Goal: Task Accomplishment & Management: Manage account settings

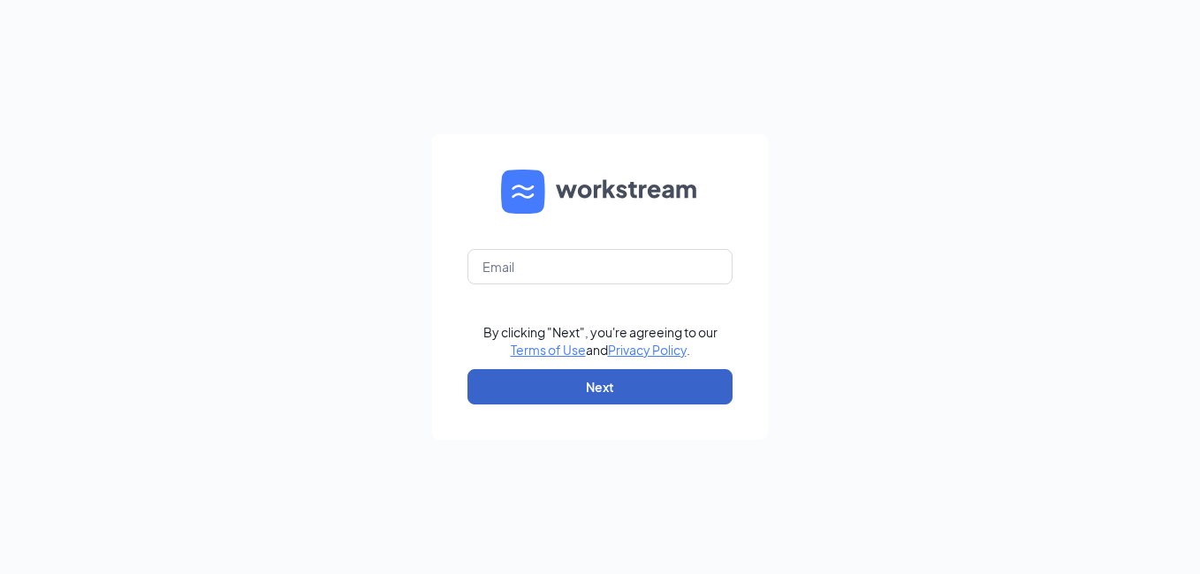
click at [577, 387] on button "Next" at bounding box center [599, 386] width 265 height 35
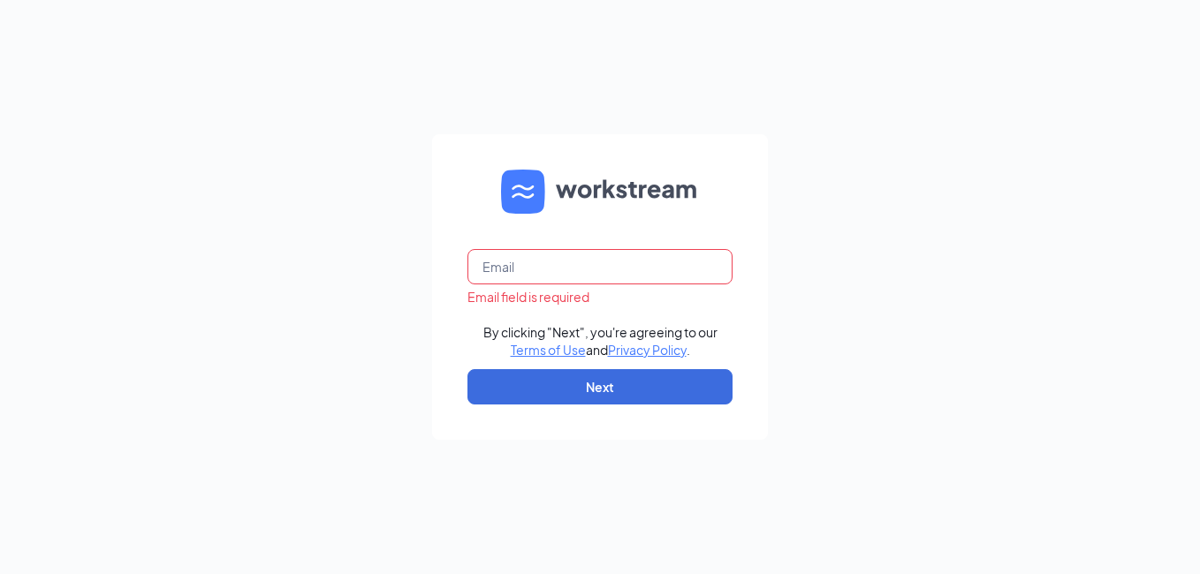
click at [488, 265] on input "text" at bounding box center [599, 266] width 265 height 35
type input "Bojangles.newnan@georgiafoodsllc.com"
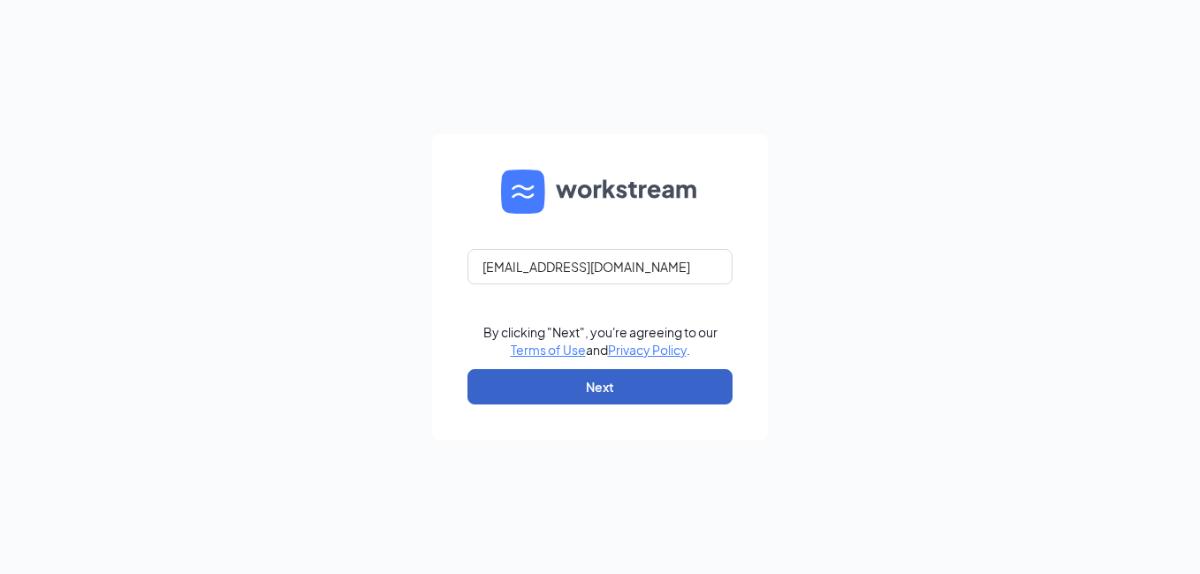
click at [593, 380] on button "Next" at bounding box center [599, 386] width 265 height 35
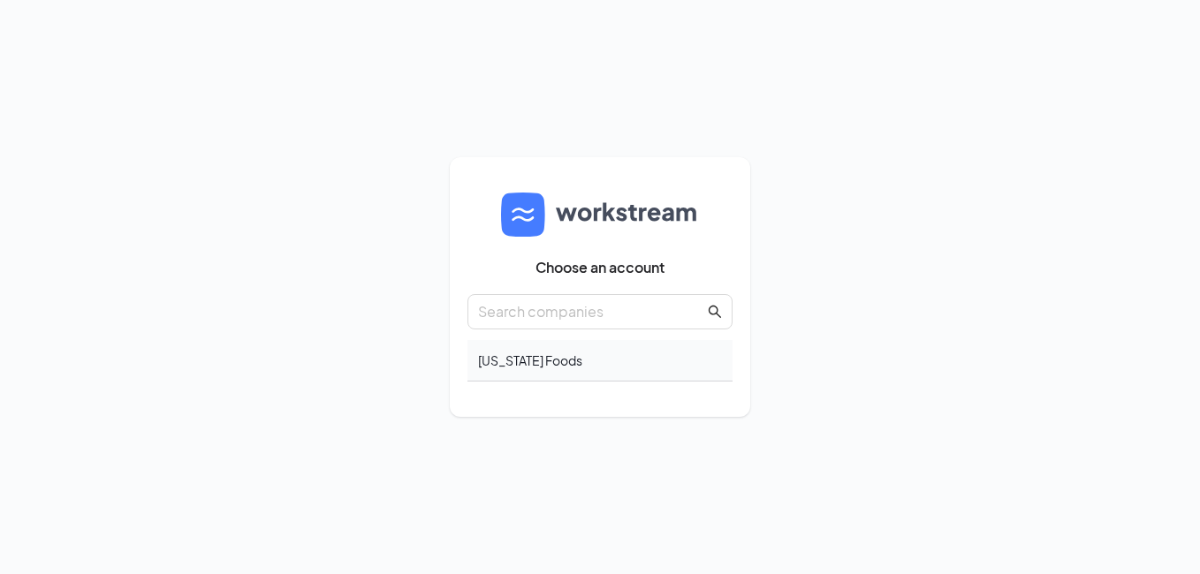
click at [525, 365] on div "[US_STATE] Foods" at bounding box center [599, 361] width 265 height 42
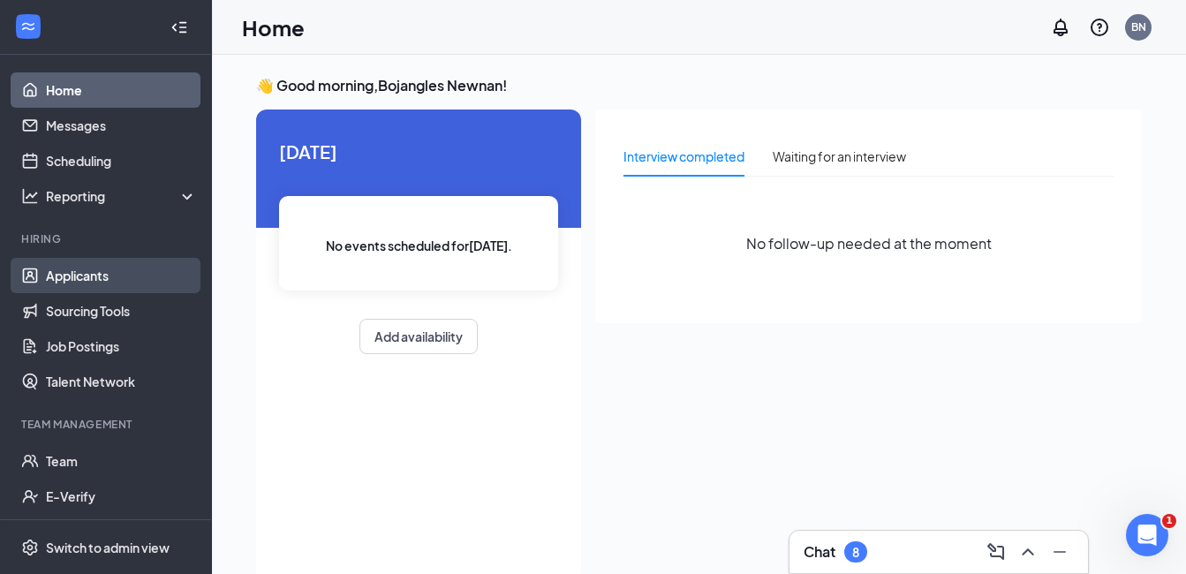
click at [46, 261] on link "Applicants" at bounding box center [121, 275] width 151 height 35
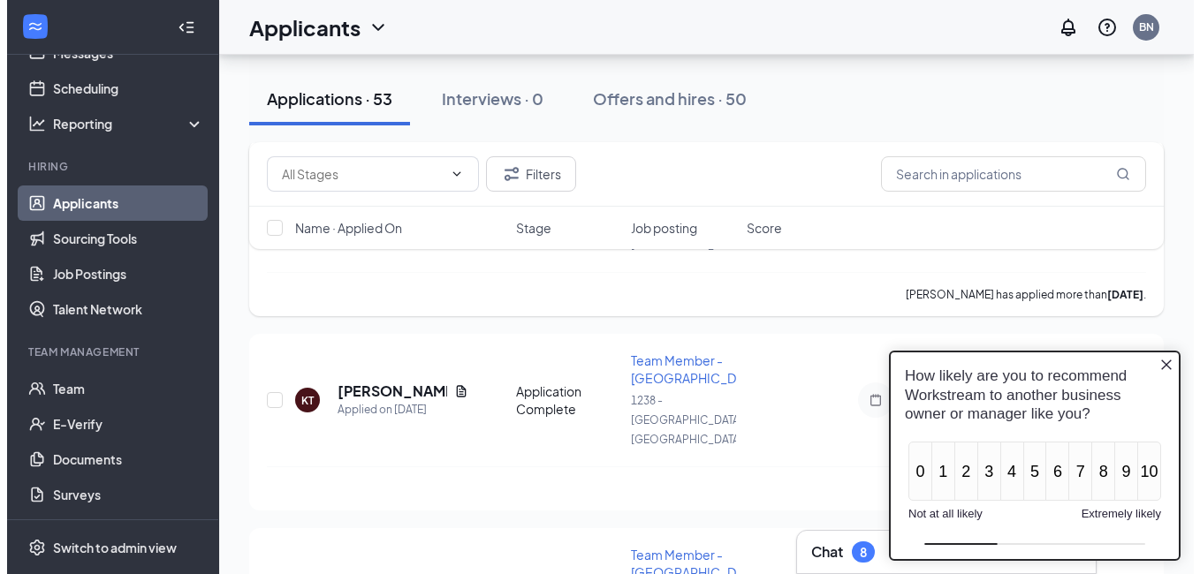
scroll to position [238, 0]
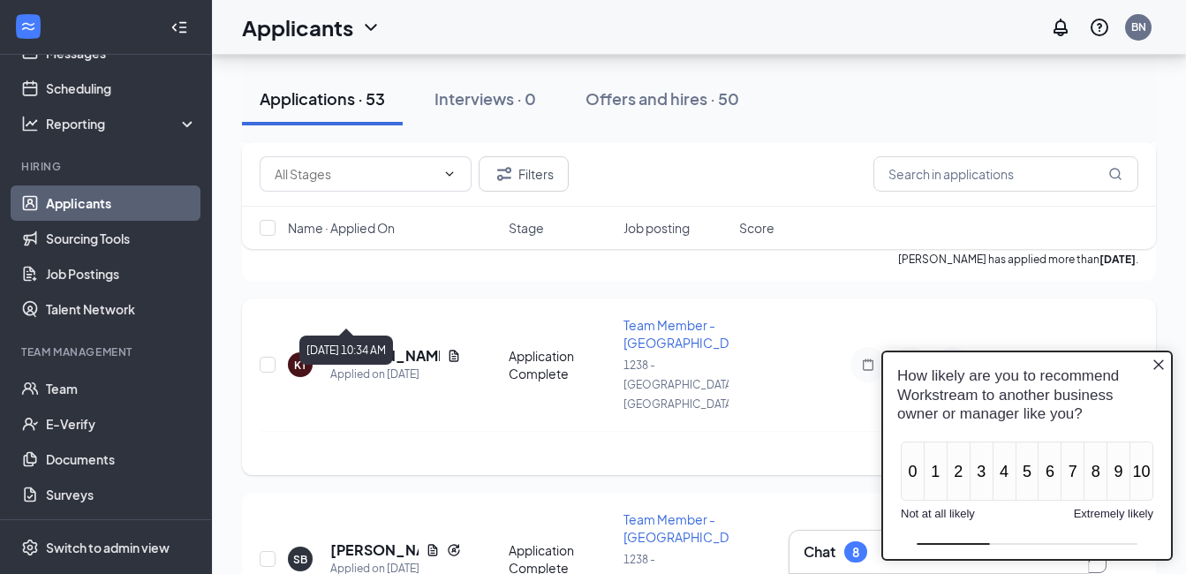
click at [344, 366] on div "Applied on Sep 12" at bounding box center [395, 375] width 131 height 18
click at [413, 346] on div "Keith Taylor" at bounding box center [395, 355] width 131 height 19
click at [449, 350] on icon "Document" at bounding box center [454, 355] width 10 height 11
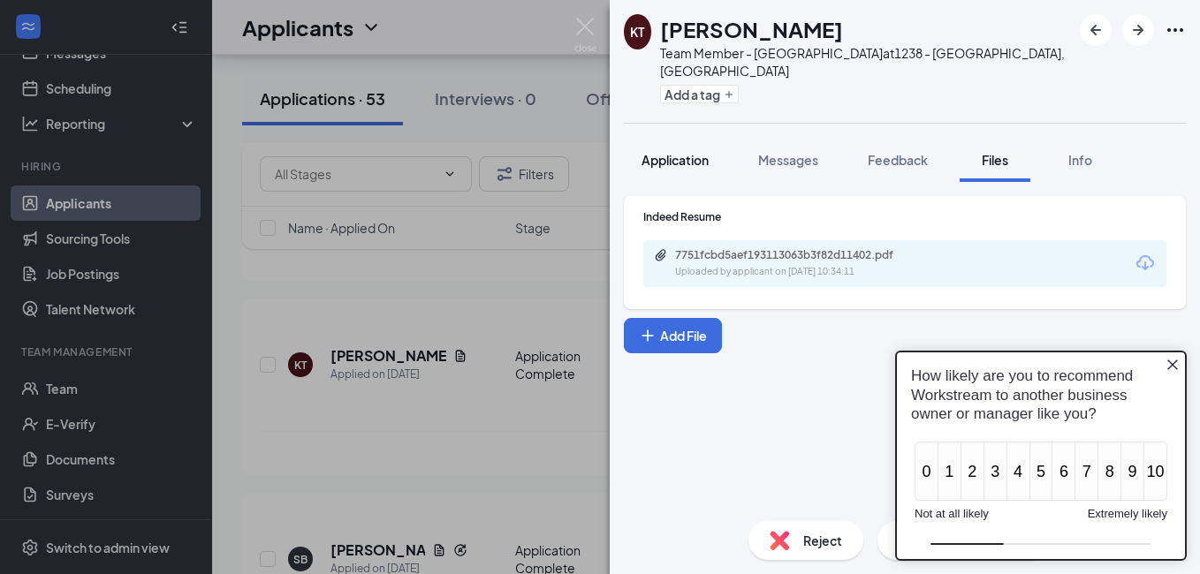
click at [683, 152] on span "Application" at bounding box center [674, 160] width 67 height 16
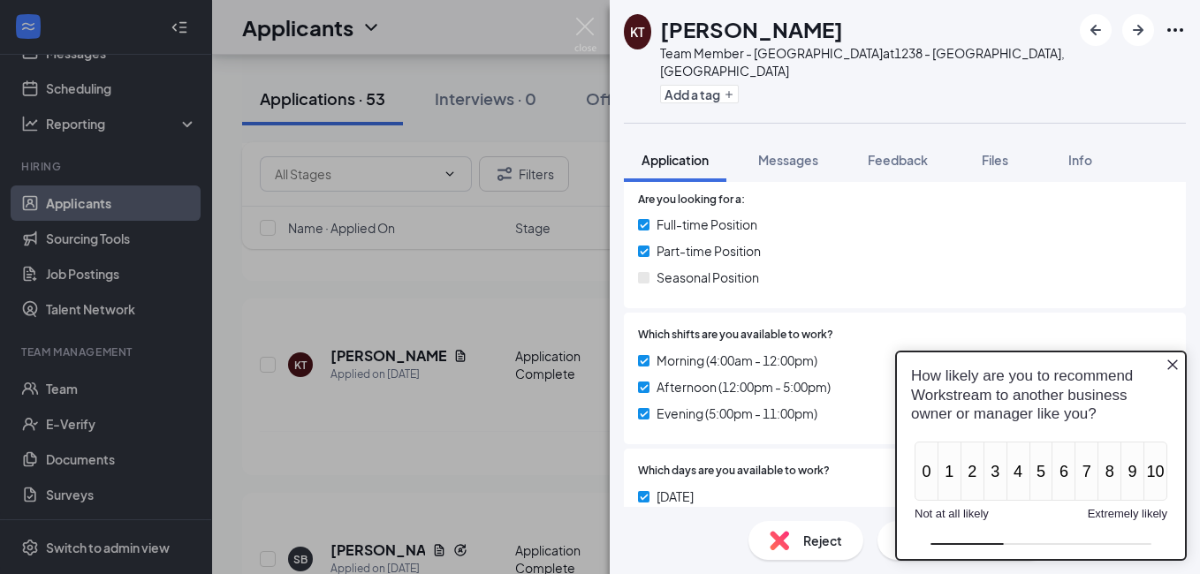
scroll to position [353, 0]
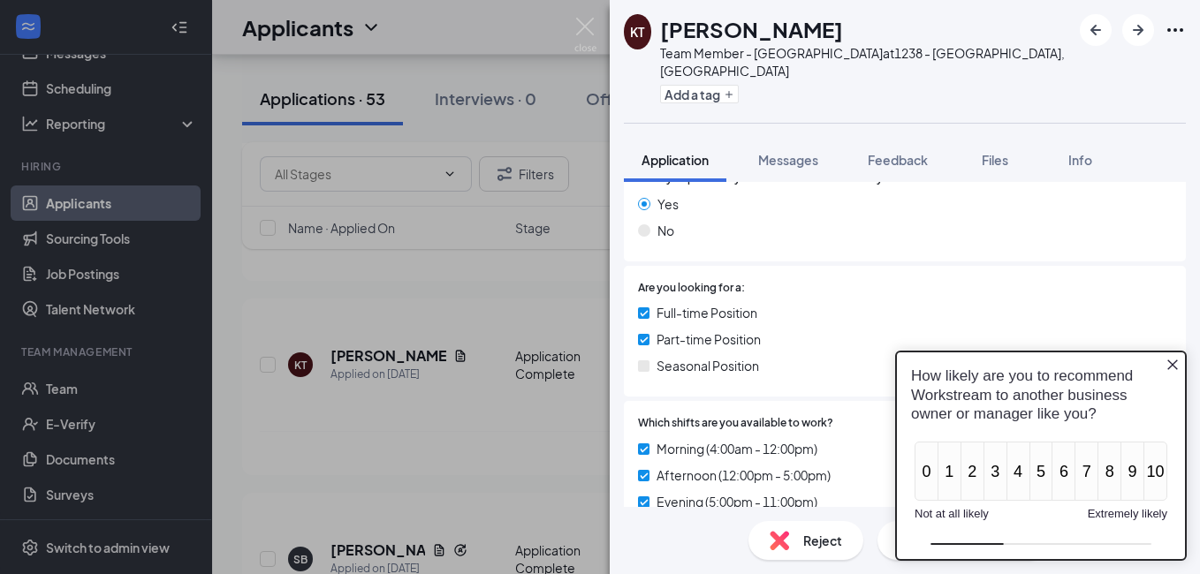
click at [1170, 360] on icon "Close button" at bounding box center [1172, 365] width 14 height 14
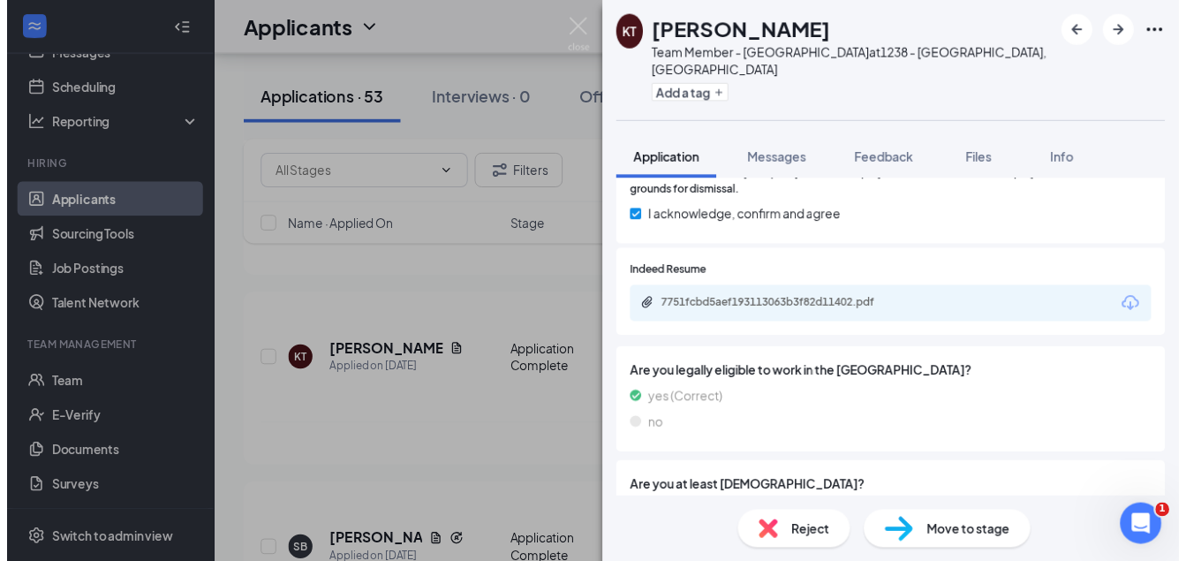
scroll to position [1826, 0]
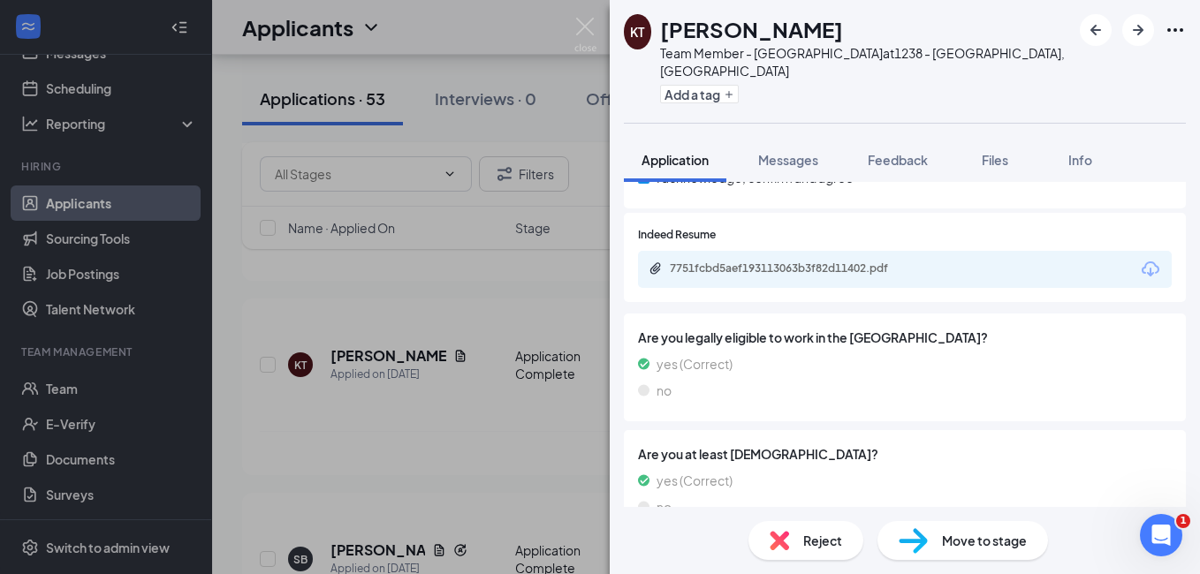
click at [349, 449] on div "KT Keith Taylor Team Member - Bojangles at 1238 - Newnan, GA Add a tag Applicat…" at bounding box center [600, 287] width 1200 height 574
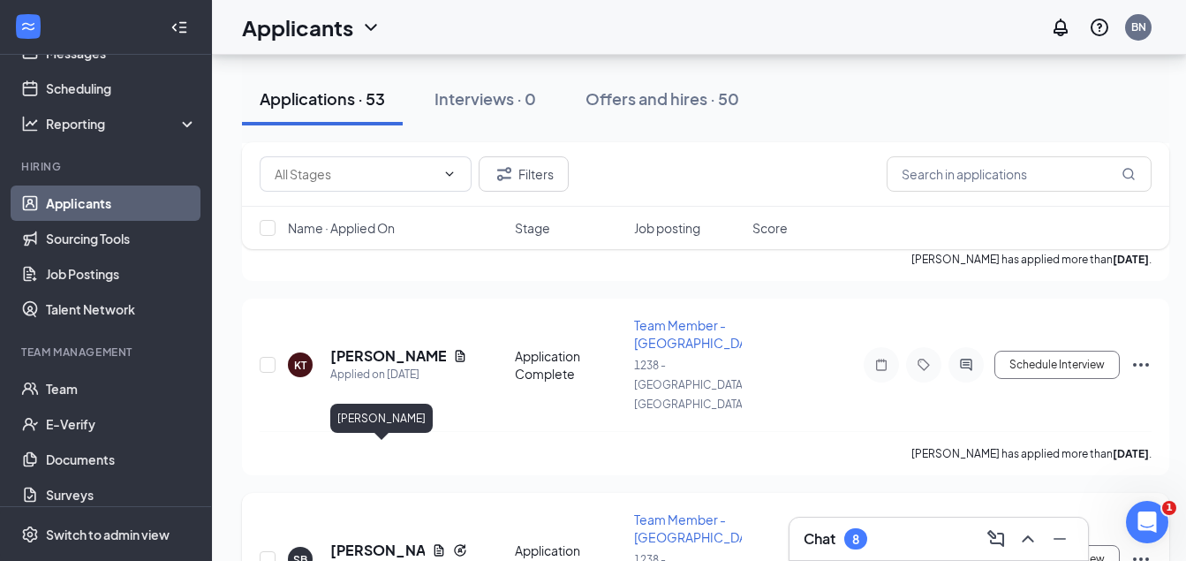
click at [369, 541] on h5 "shamya bennett" at bounding box center [377, 550] width 95 height 19
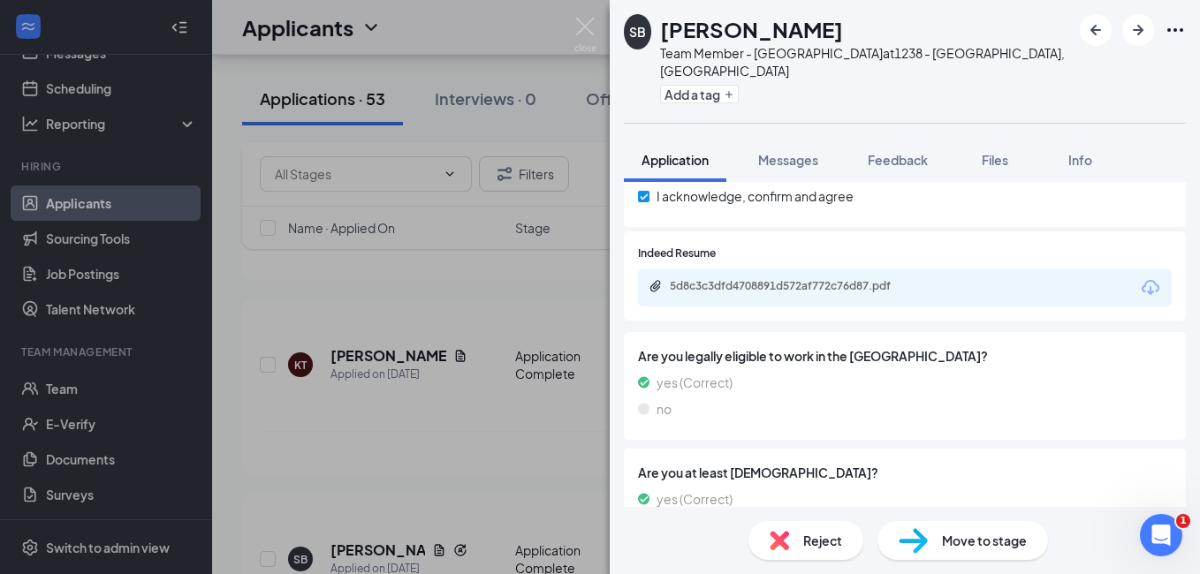
scroll to position [1826, 0]
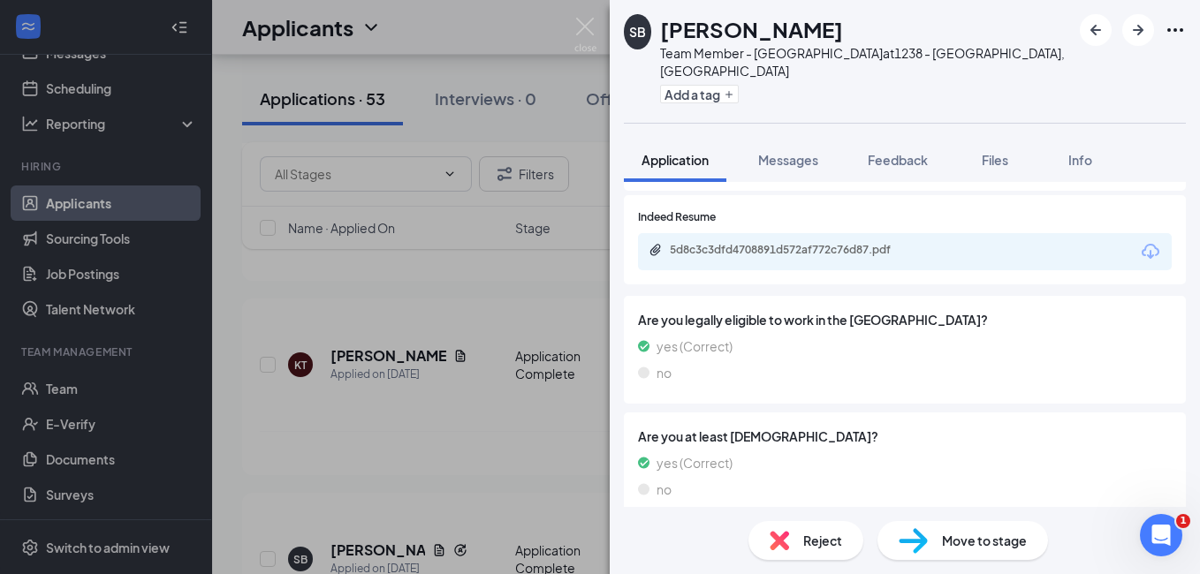
click at [363, 288] on div "SB shamya bennett Team Member - Bojangles at 1238 - Newnan, GA Add a tag Applic…" at bounding box center [600, 287] width 1200 height 574
